Goal: Register for event/course

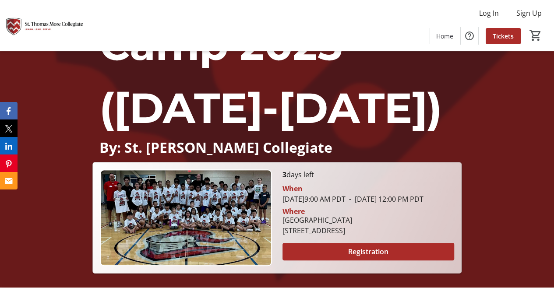
scroll to position [175, 0]
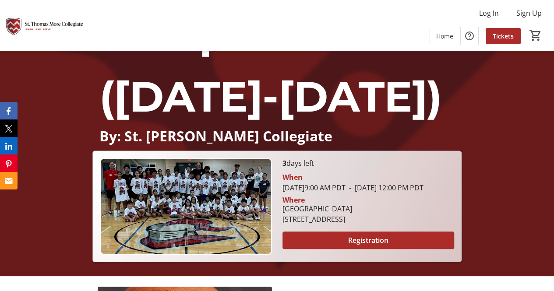
click at [338, 122] on p "STMC Summer Basketball Camp 2025 ([DATE]-[DATE])" at bounding box center [276, 2] width 355 height 252
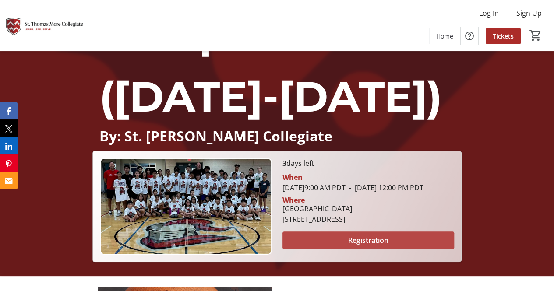
click at [366, 246] on span "Registration" at bounding box center [368, 240] width 40 height 11
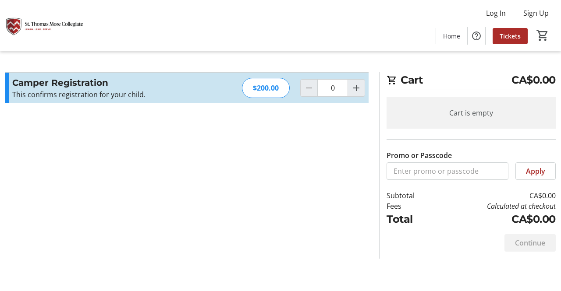
click at [258, 85] on div "$200.00" at bounding box center [266, 88] width 48 height 20
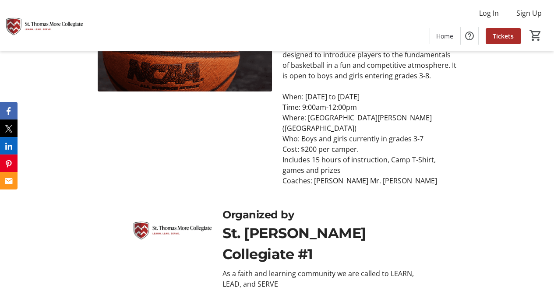
scroll to position [539, 0]
